Goal: Information Seeking & Learning: Learn about a topic

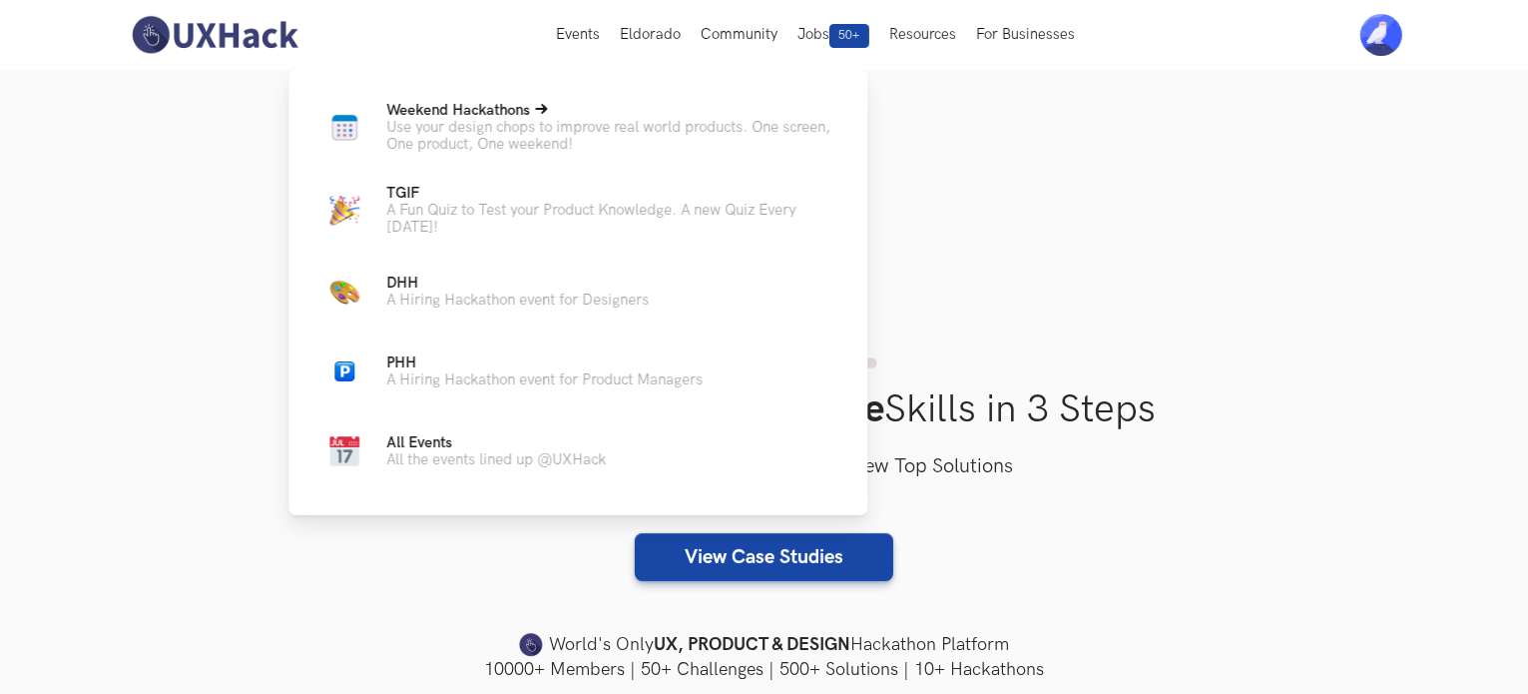
click at [469, 120] on p "Use your design chops to improve real world products. One screen, One product, …" at bounding box center [610, 136] width 449 height 34
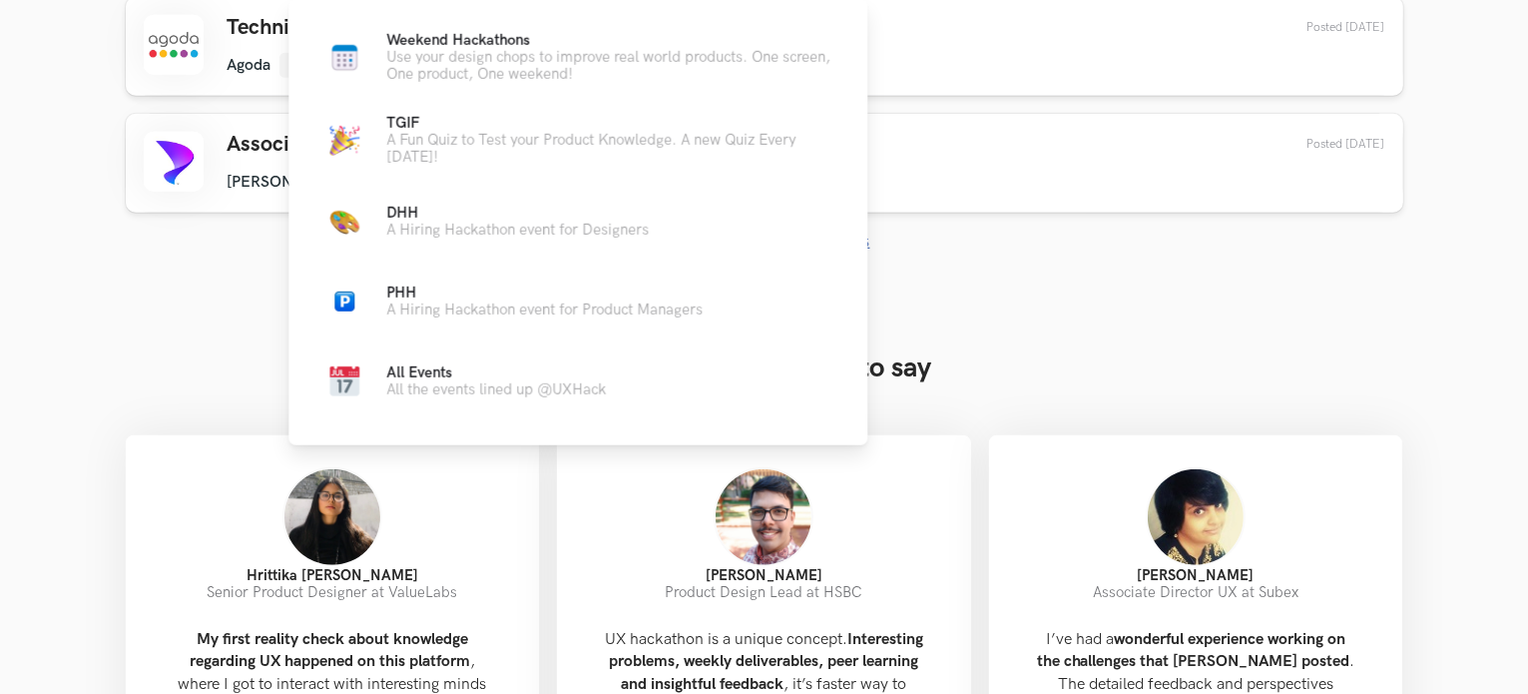
scroll to position [1532, 0]
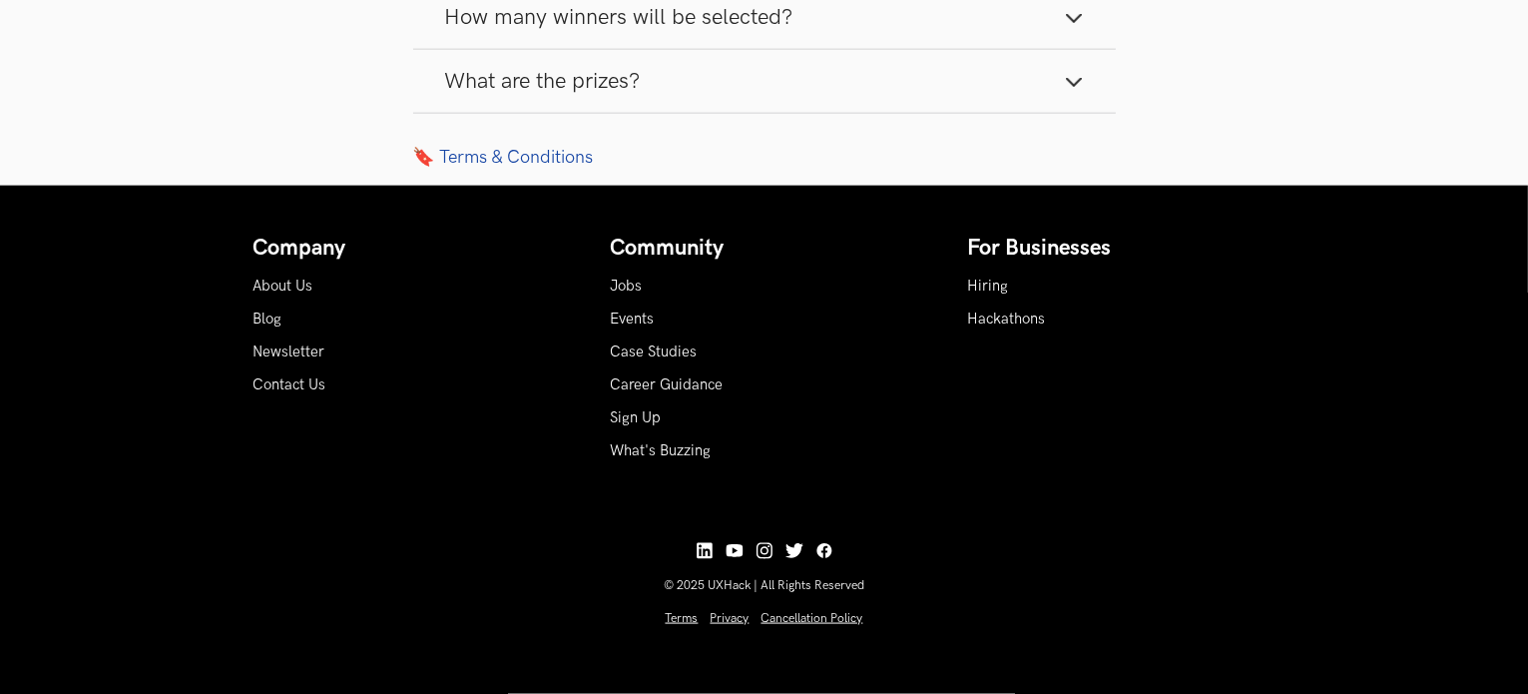
scroll to position [2586, 0]
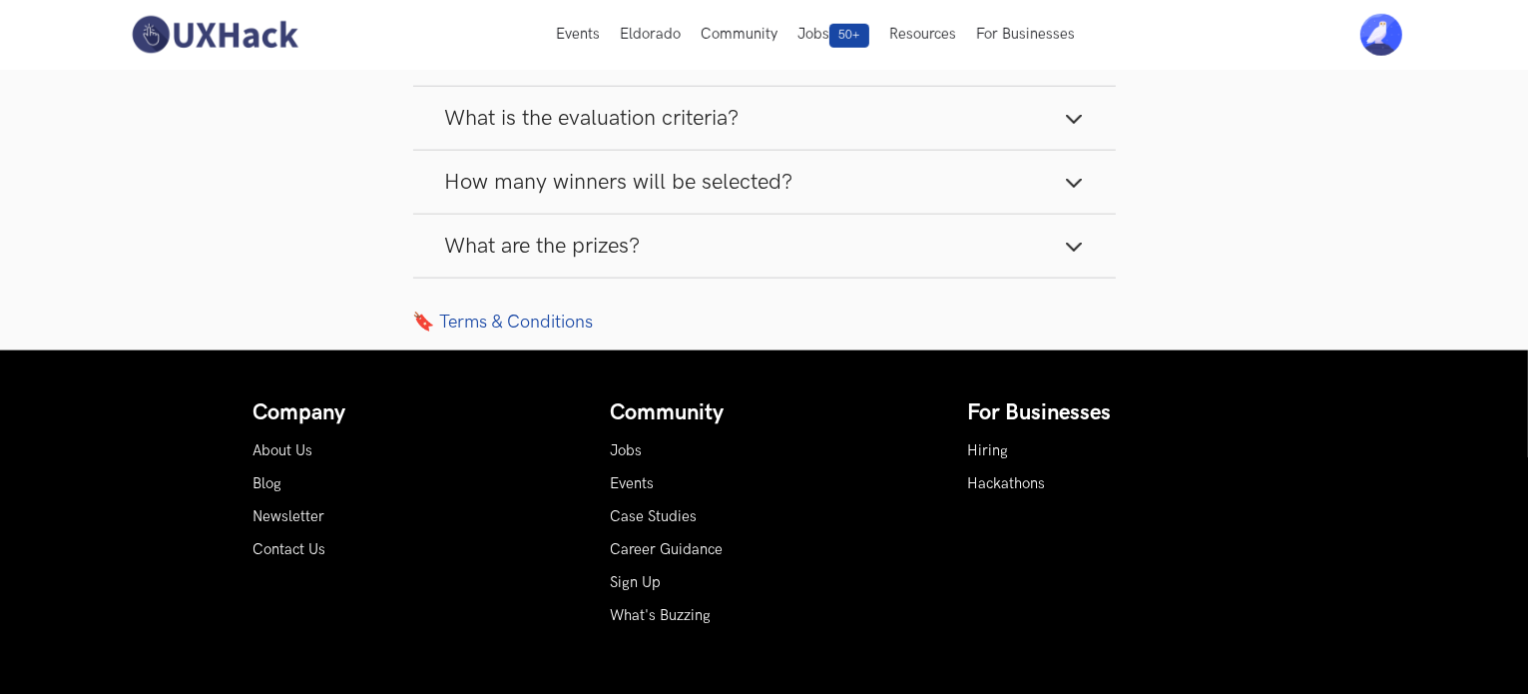
click at [651, 271] on button "What are the prizes?" at bounding box center [764, 246] width 703 height 63
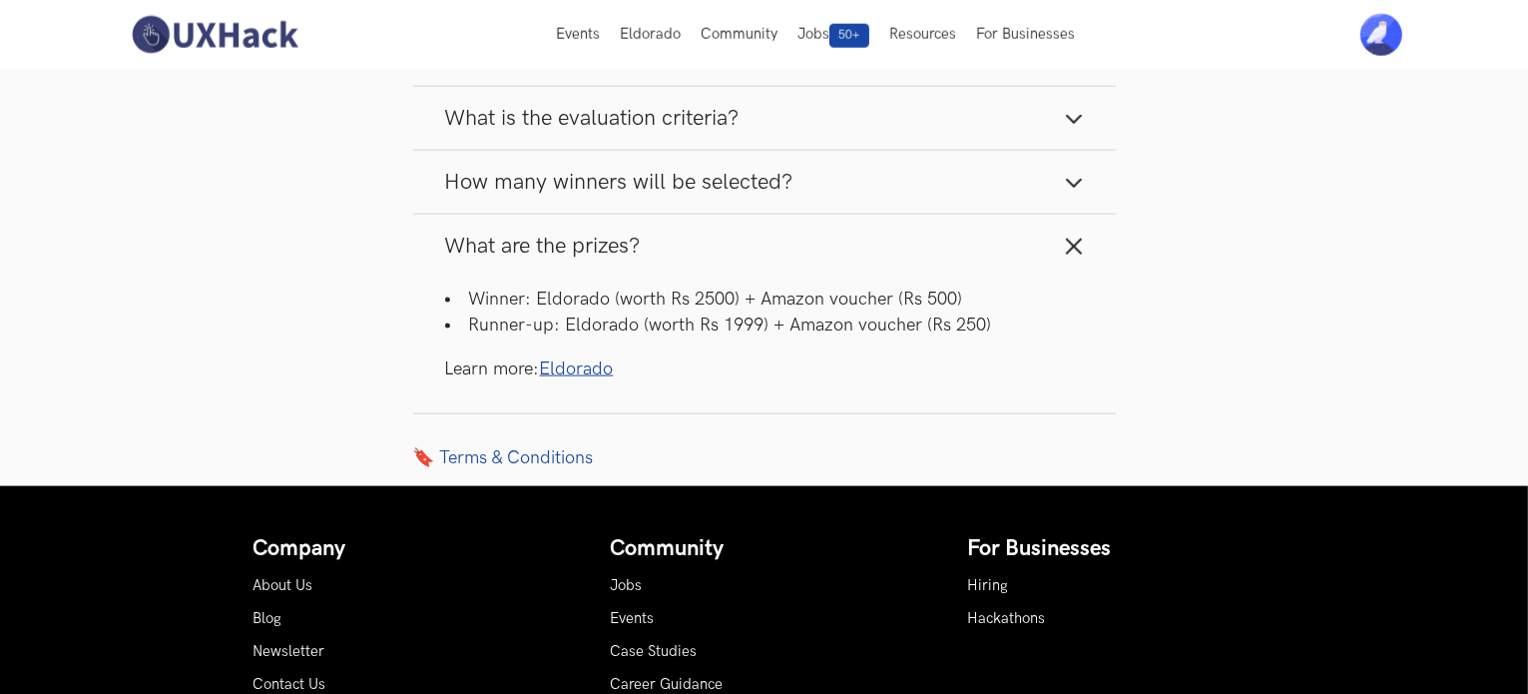
click at [578, 379] on link "Eldorado" at bounding box center [577, 368] width 74 height 21
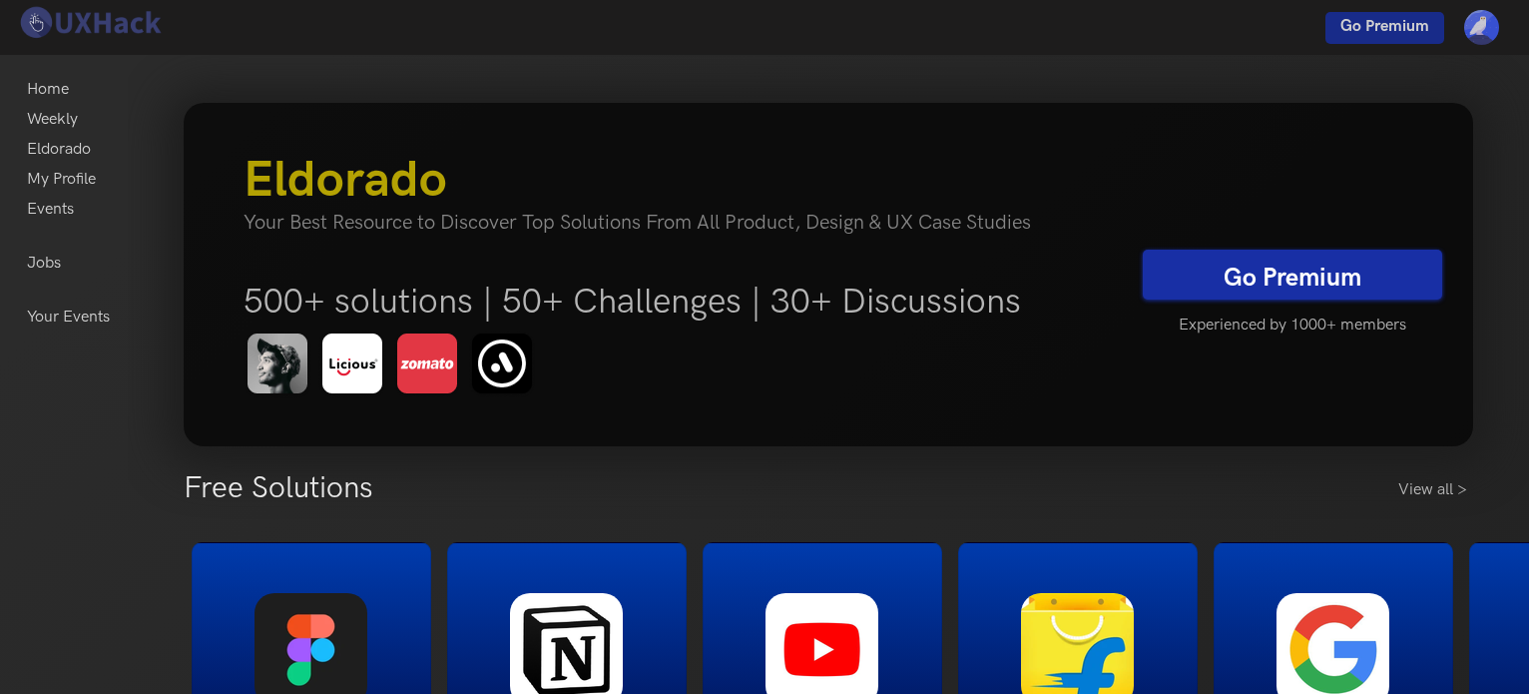
click at [1106, 298] on h5 "500+ solutions | 50+ Challenges | 30+ Discussions" at bounding box center [678, 301] width 869 height 42
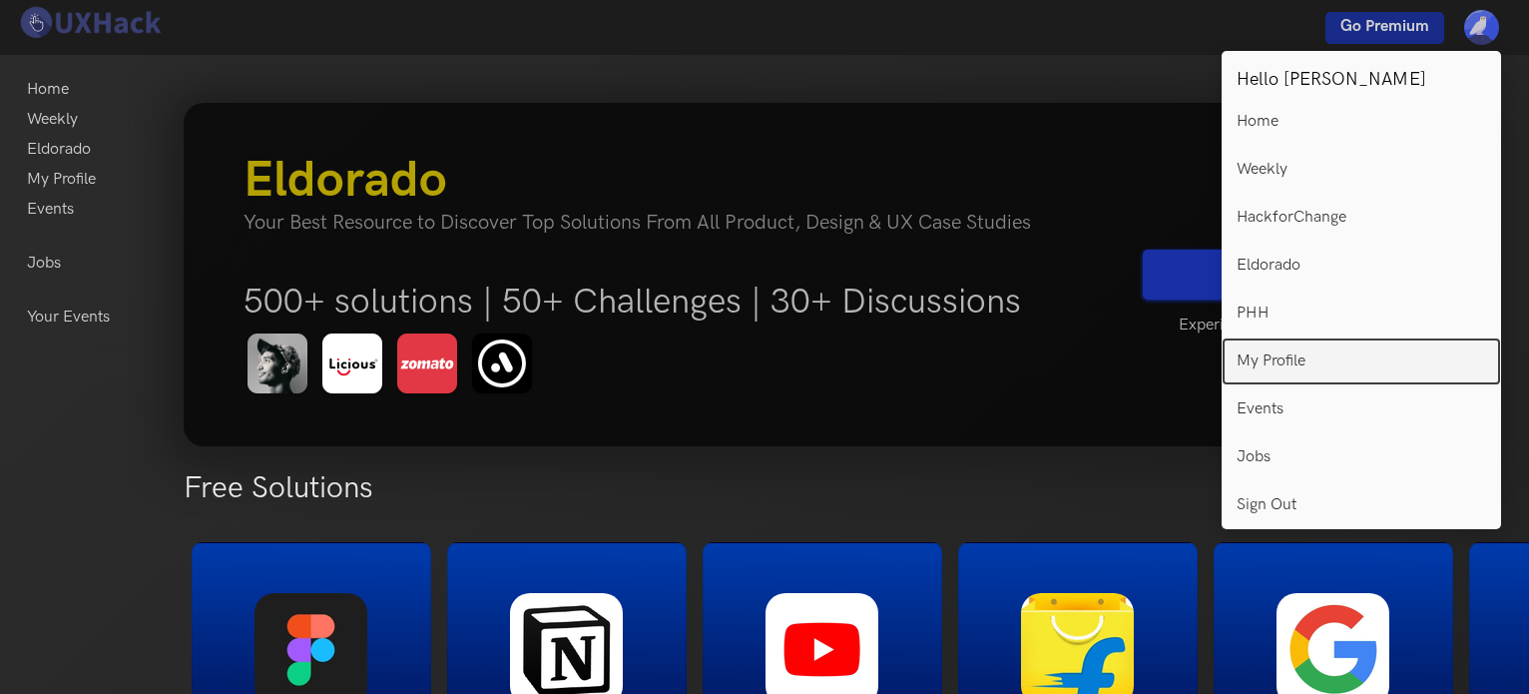
click at [1278, 348] on link "My Profile" at bounding box center [1361, 361] width 279 height 48
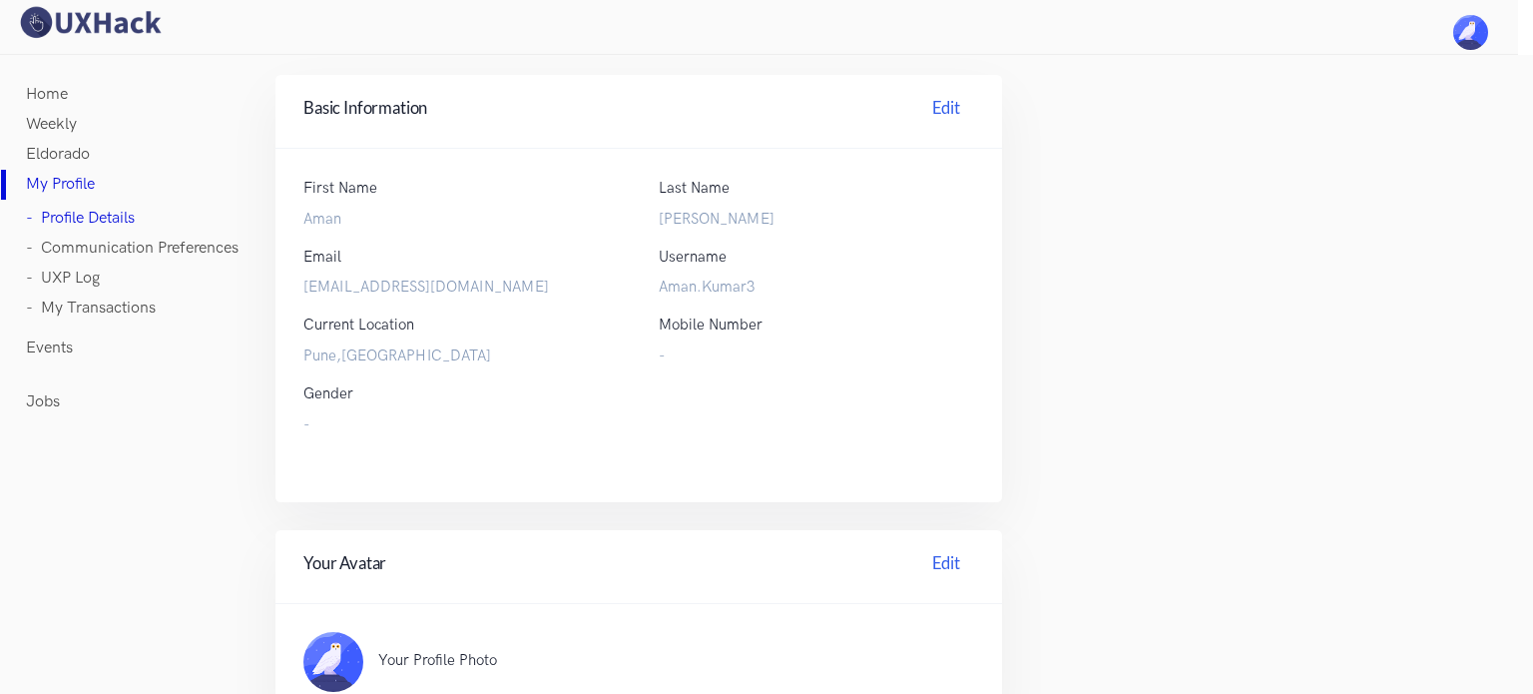
click at [83, 272] on link "- UXP Log" at bounding box center [63, 278] width 74 height 30
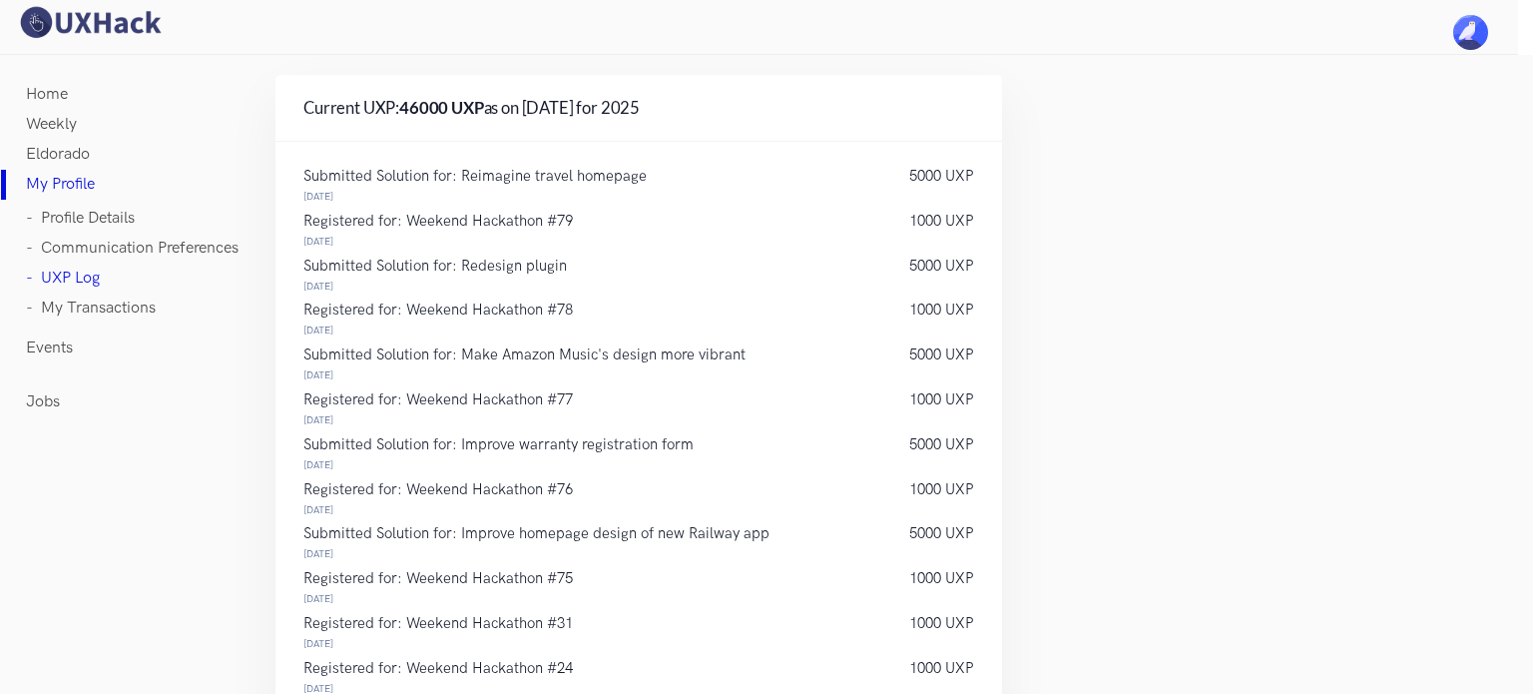
click at [60, 120] on link "Weekly" at bounding box center [51, 125] width 51 height 30
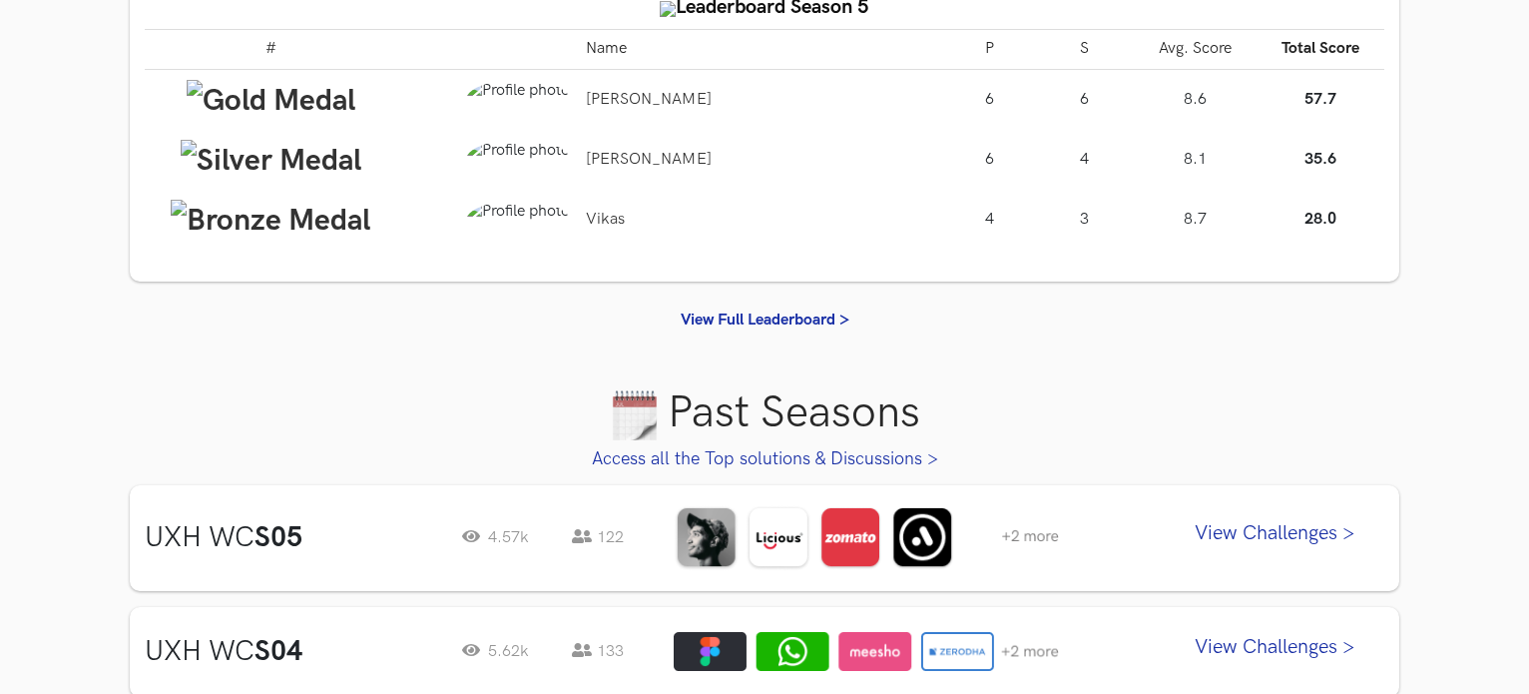
scroll to position [678, 0]
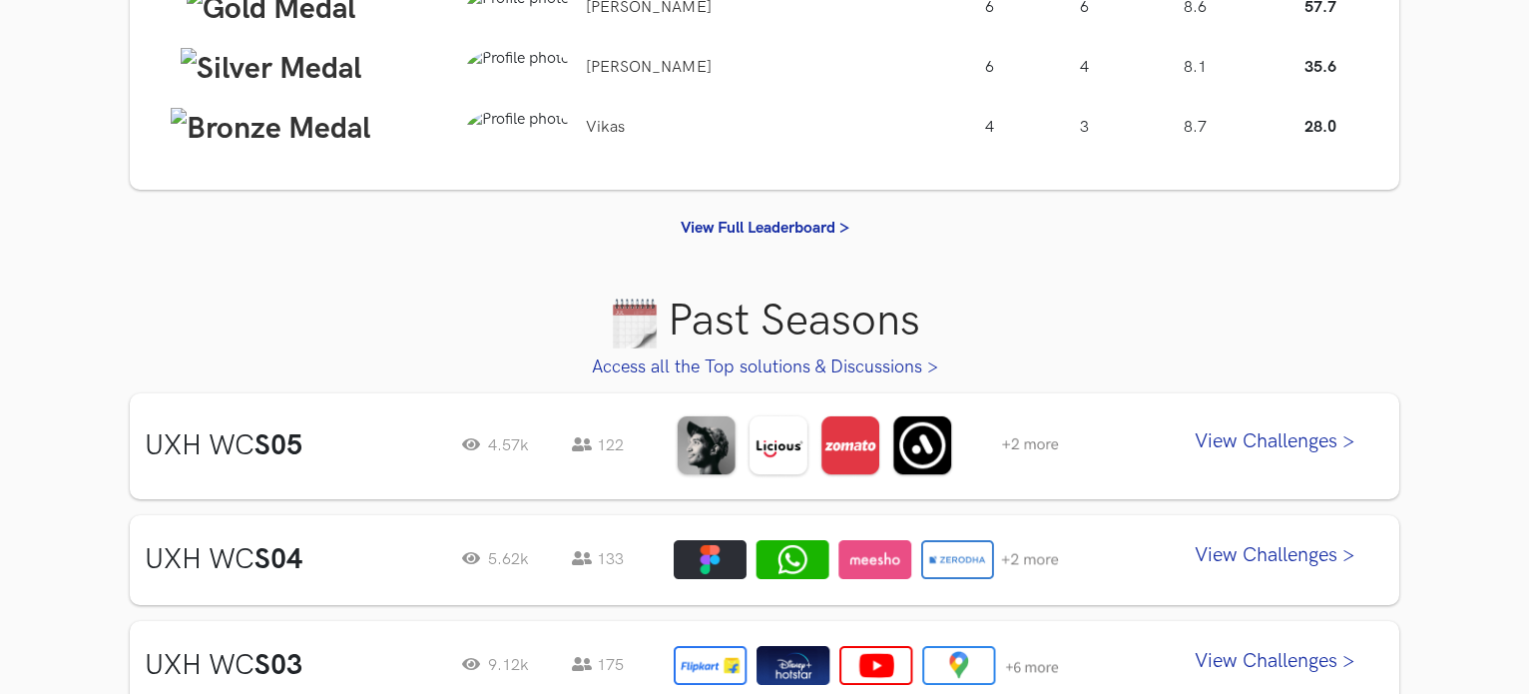
click at [375, 429] on div "UXH WC S05 4.57k 122 View Challenges >" at bounding box center [765, 445] width 1270 height 65
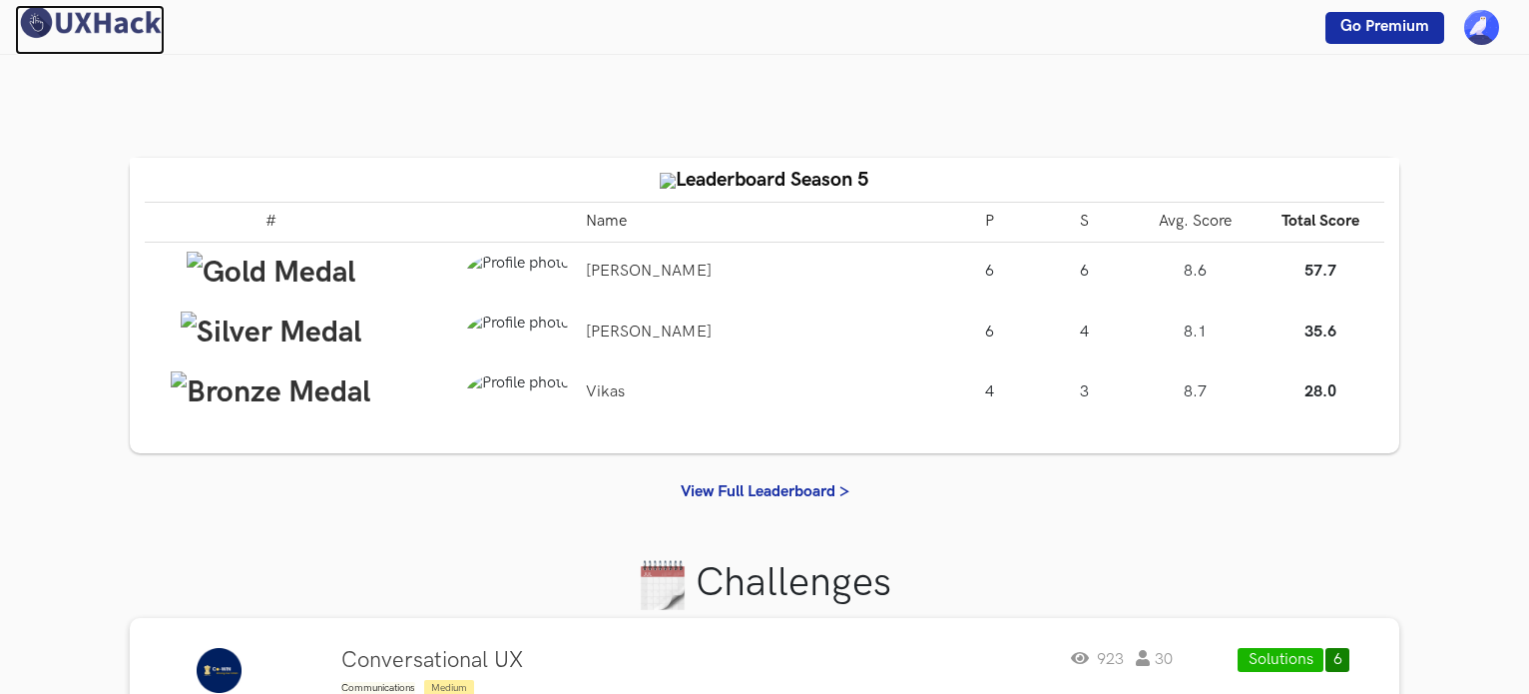
click at [132, 14] on img at bounding box center [90, 22] width 150 height 35
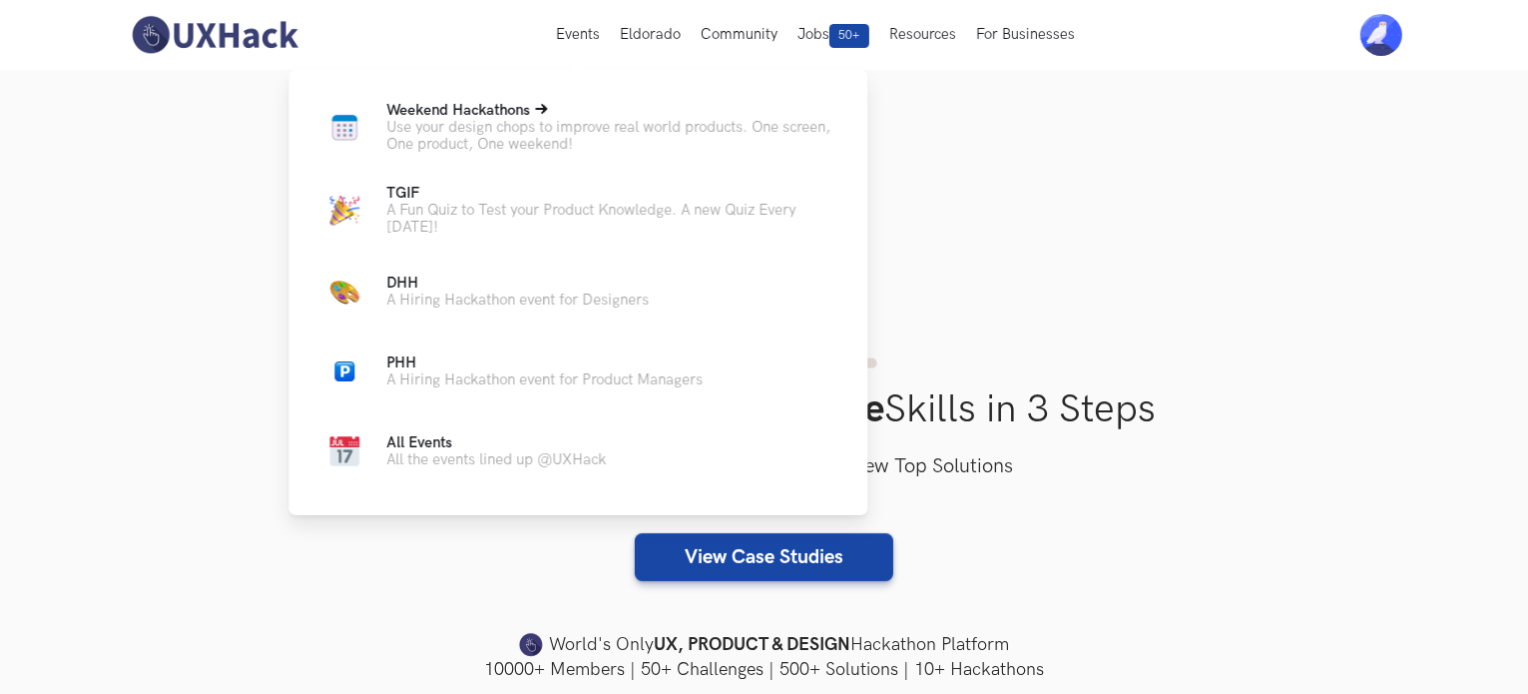
click at [574, 122] on p "Use your design chops to improve real world products. One screen, One product, …" at bounding box center [610, 136] width 449 height 34
click at [537, 103] on p "Weekend Hackathons Live" at bounding box center [610, 110] width 449 height 17
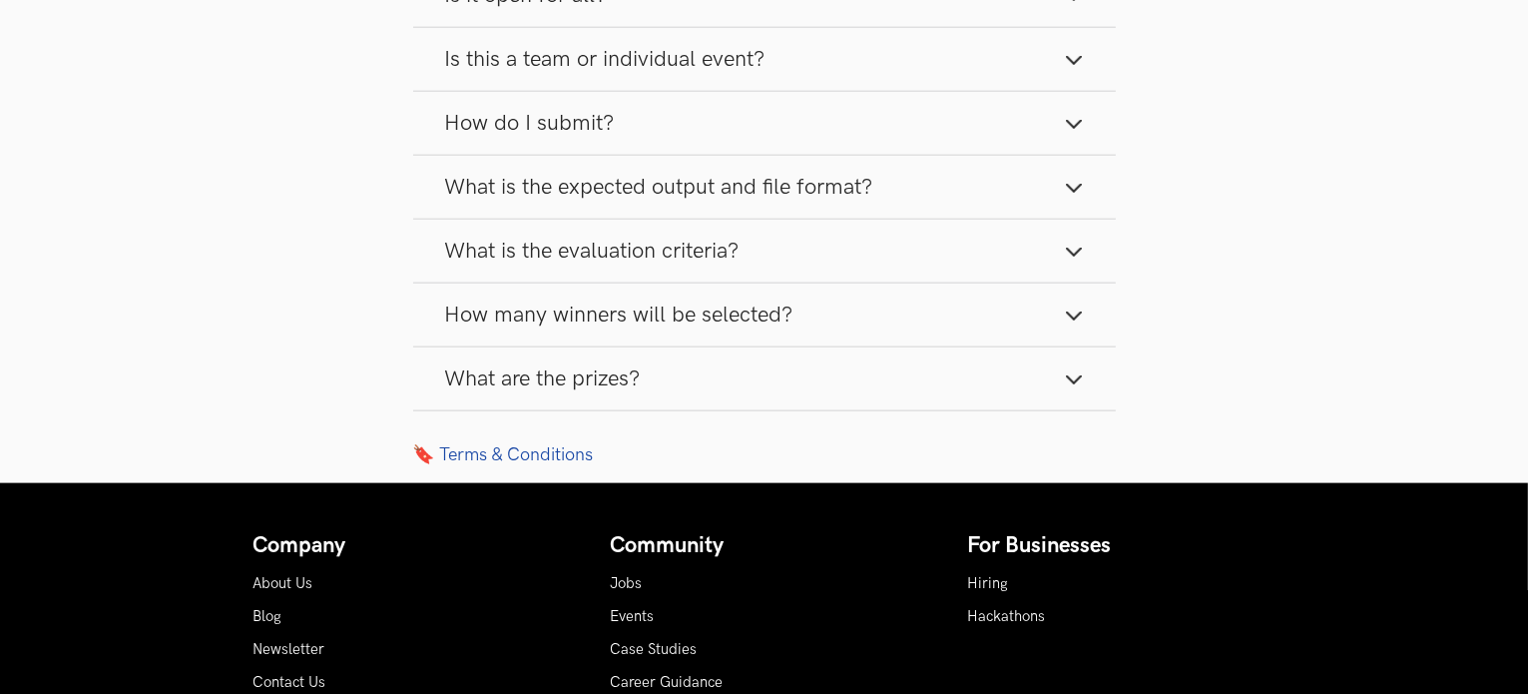
scroll to position [2481, 0]
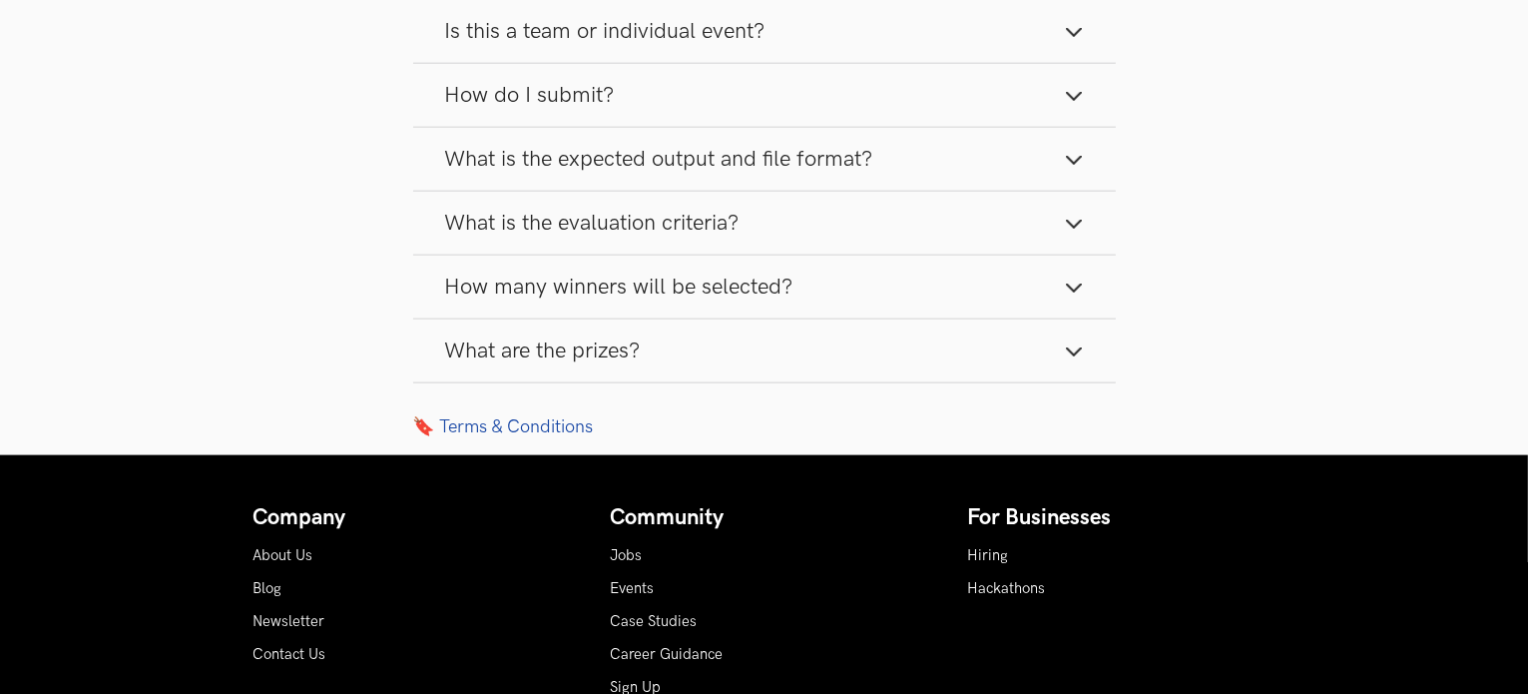
click at [530, 364] on span "What are the prizes?" at bounding box center [543, 350] width 196 height 27
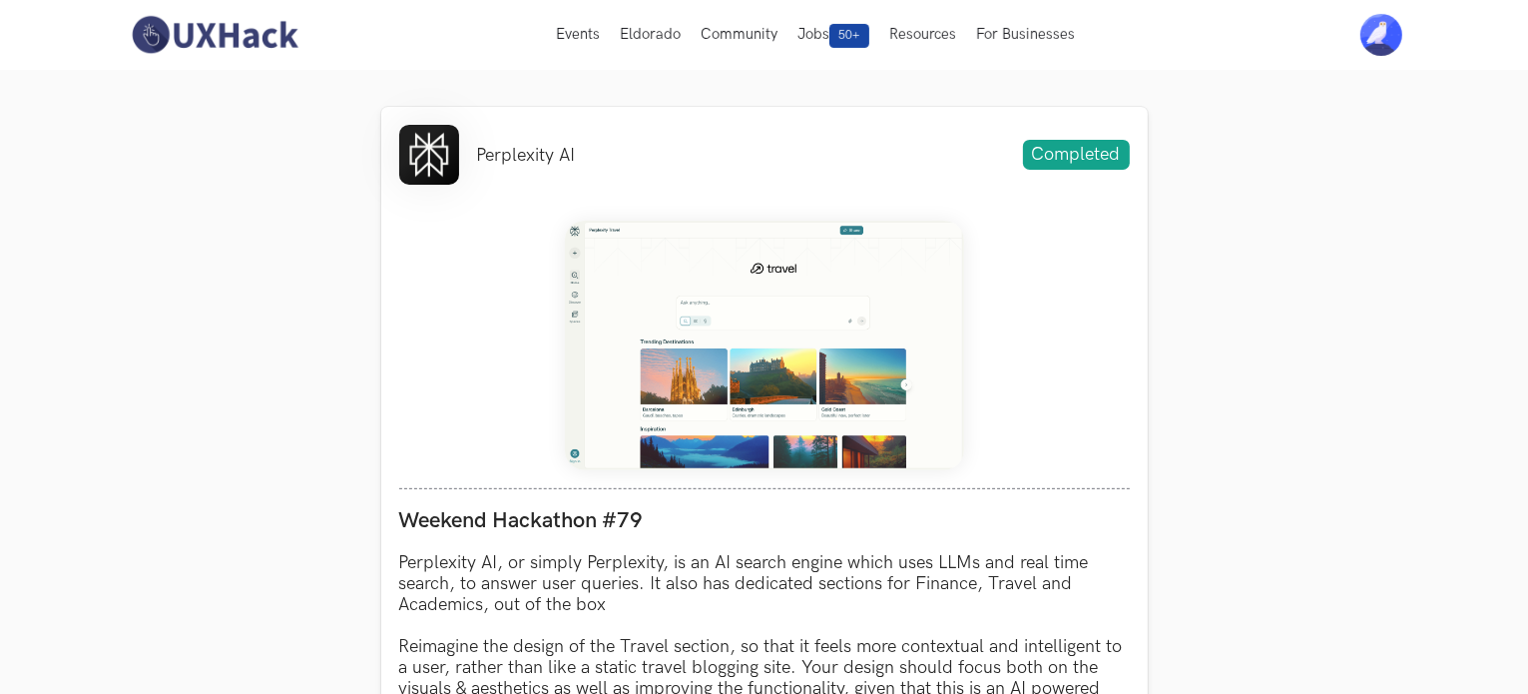
scroll to position [0, 0]
